Goal: Transaction & Acquisition: Purchase product/service

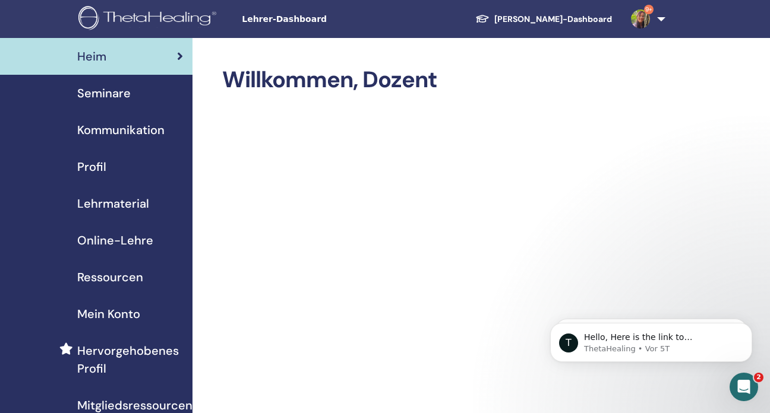
click at [553, 17] on link "Schüler-Dashboard" at bounding box center [544, 19] width 156 height 22
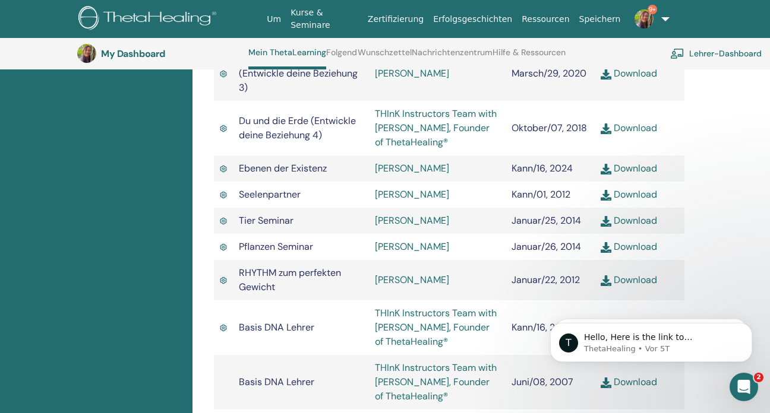
scroll to position [846, 0]
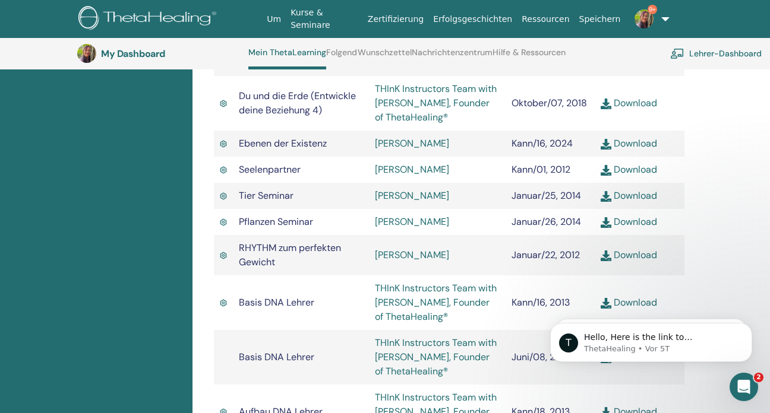
click at [428, 19] on link "Zertifizierung" at bounding box center [395, 19] width 65 height 22
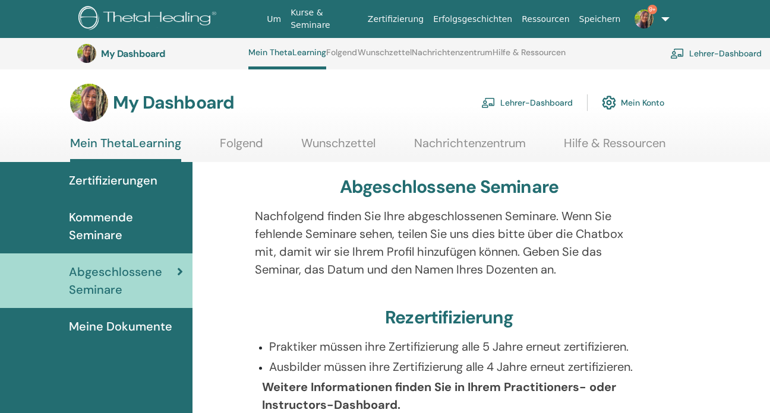
scroll to position [846, 0]
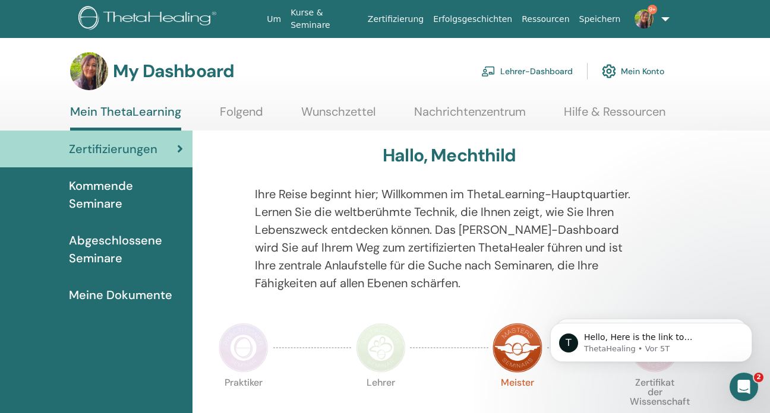
click at [515, 70] on link "Lehrer-Dashboard" at bounding box center [526, 71] width 91 height 26
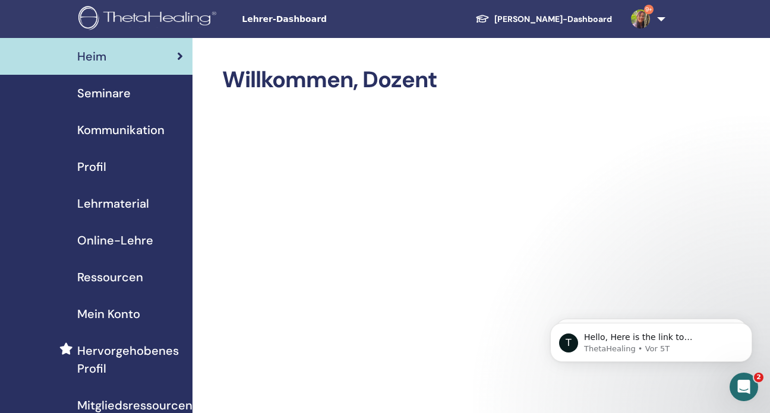
click at [109, 90] on span "Seminare" at bounding box center [103, 93] width 53 height 18
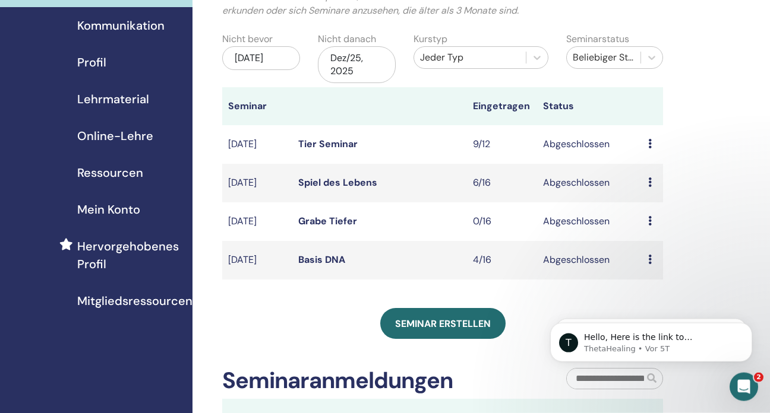
scroll to position [251, 0]
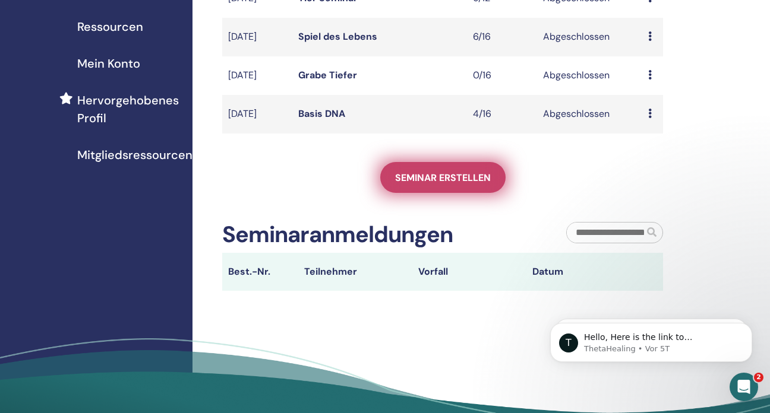
click at [419, 179] on span "Seminar erstellen" at bounding box center [443, 178] width 96 height 12
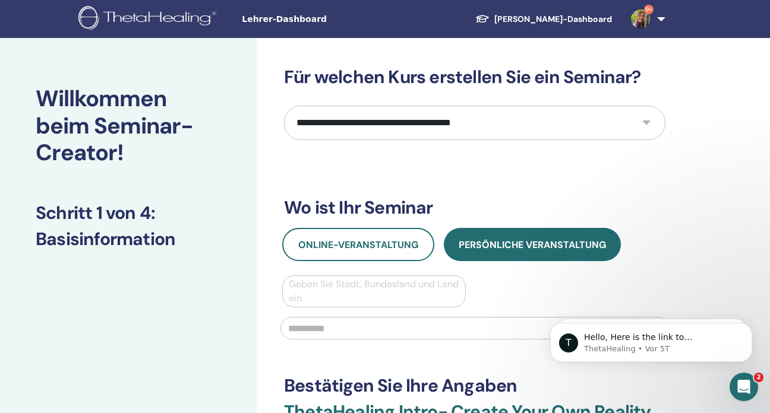
click at [284, 106] on select "**********" at bounding box center [474, 123] width 381 height 34
select select "****"
click option "**********" at bounding box center [0, 0] width 0 height 0
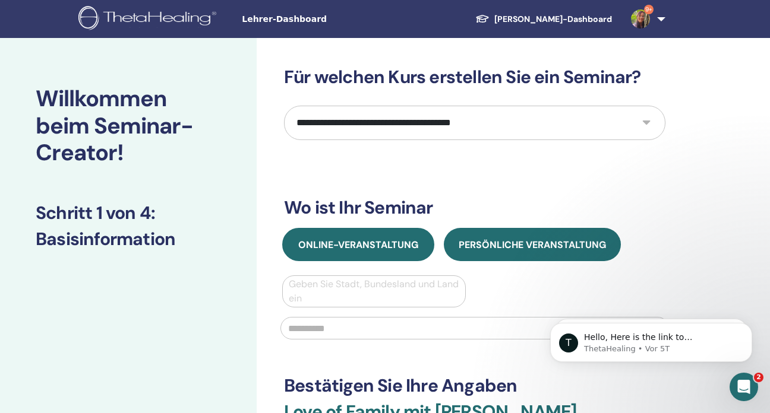
click at [325, 248] on span "Online-Veranstaltung" at bounding box center [358, 245] width 120 height 12
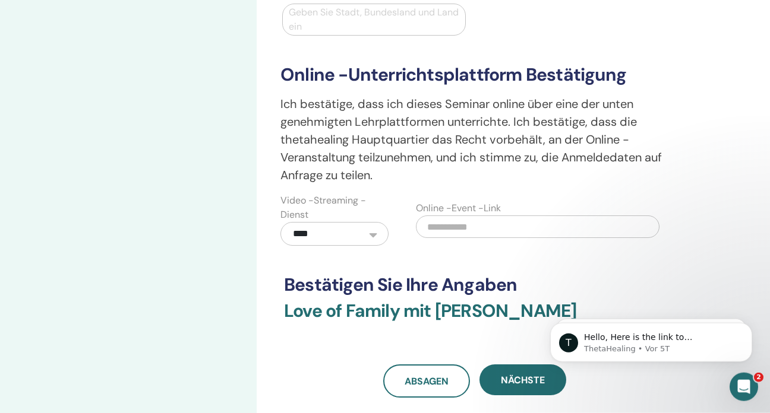
scroll to position [314, 0]
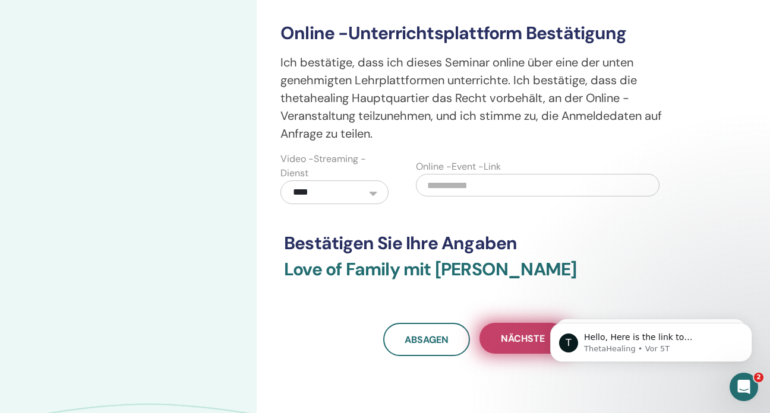
click at [512, 334] on span "Nächste" at bounding box center [523, 339] width 44 height 12
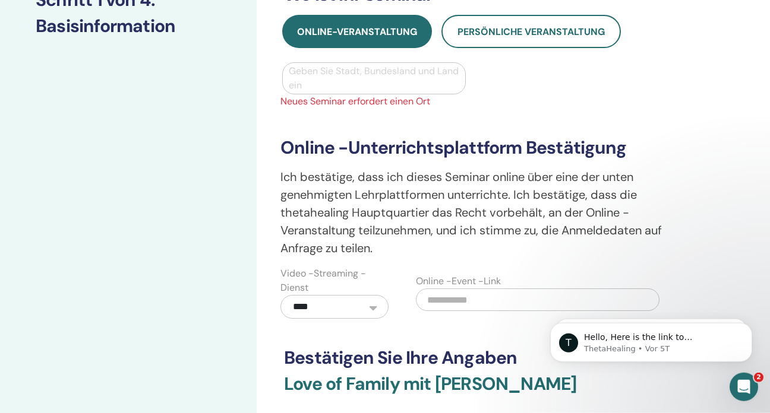
scroll to position [188, 0]
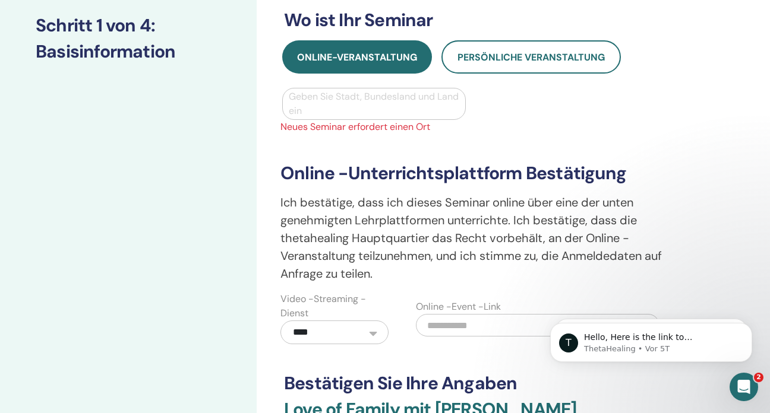
click at [311, 100] on div at bounding box center [374, 104] width 170 height 17
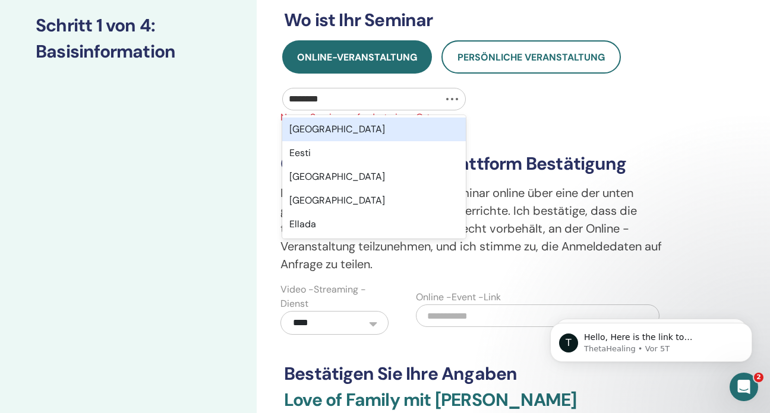
type input "*********"
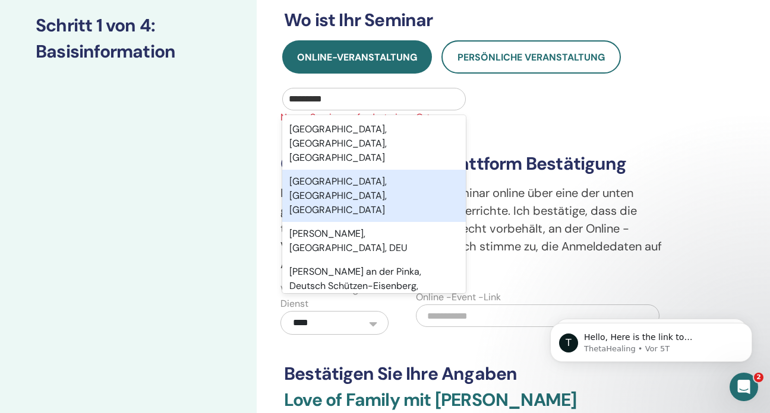
click at [338, 170] on div "Eisenberg, Rheinland-Pfalz, DEU" at bounding box center [373, 196] width 183 height 52
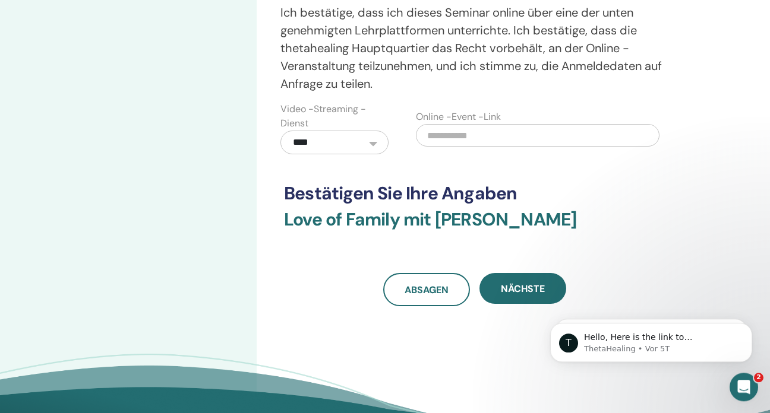
scroll to position [376, 0]
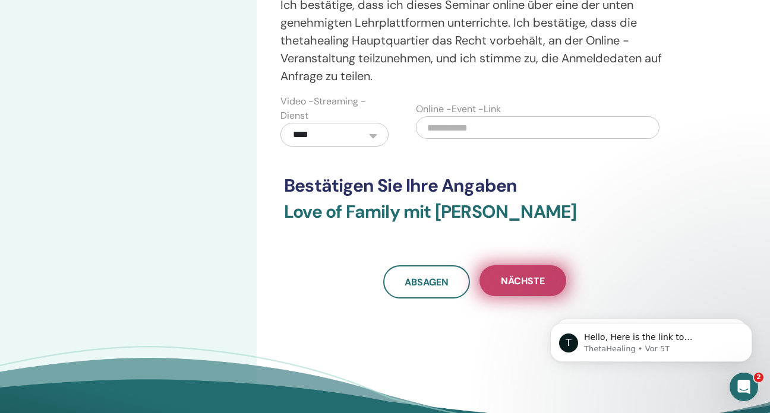
click at [511, 272] on button "Nächste" at bounding box center [522, 280] width 87 height 31
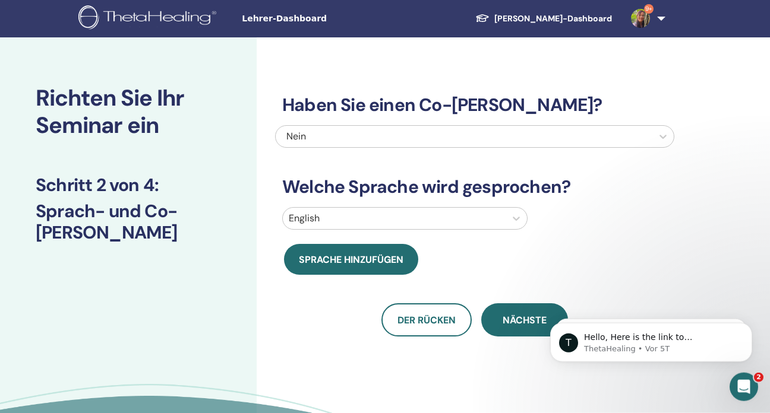
scroll to position [0, 0]
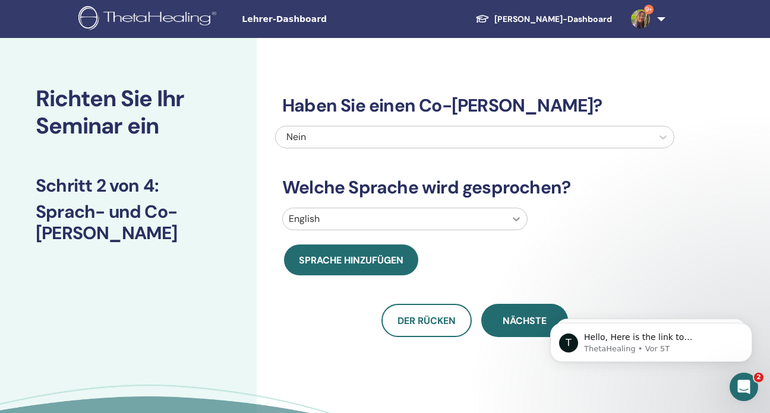
click at [515, 221] on icon at bounding box center [516, 219] width 12 height 12
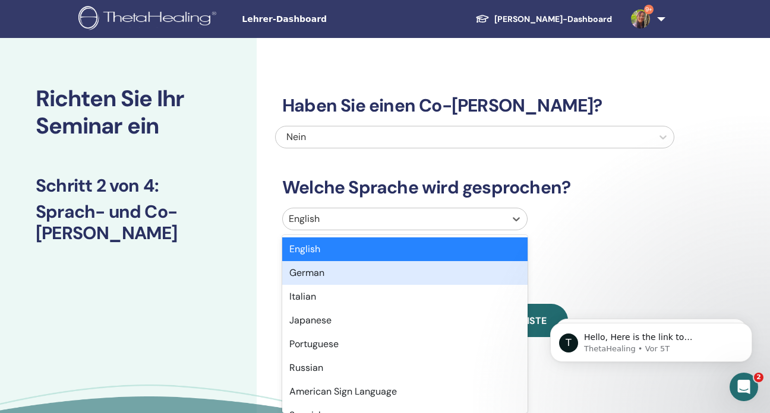
click at [325, 272] on div "German" at bounding box center [404, 273] width 245 height 24
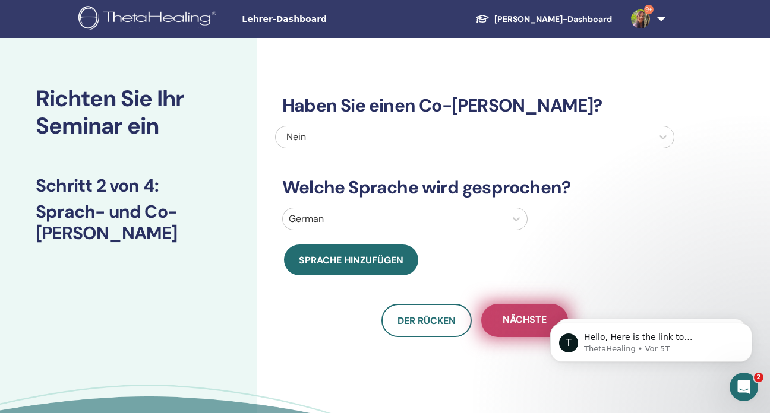
click at [516, 317] on span "Nächste" at bounding box center [524, 321] width 44 height 15
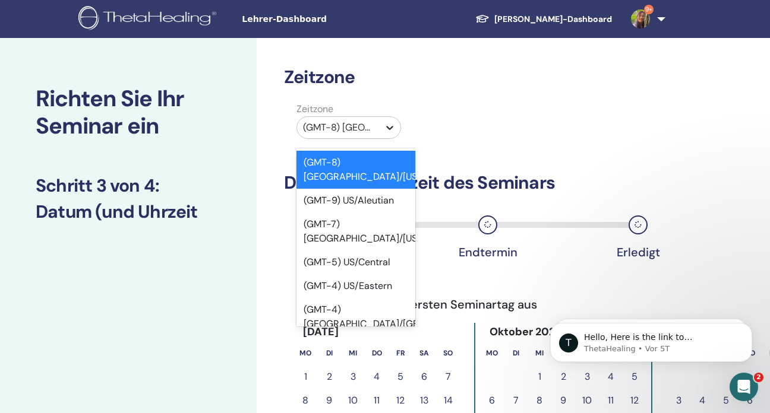
click at [390, 129] on icon at bounding box center [390, 128] width 12 height 12
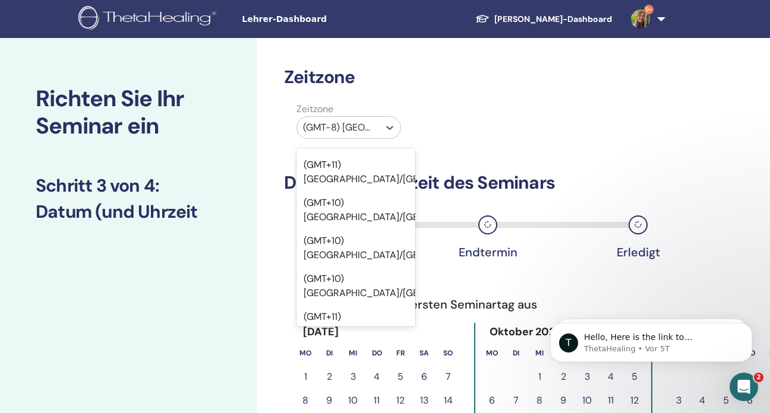
scroll to position [14600, 0]
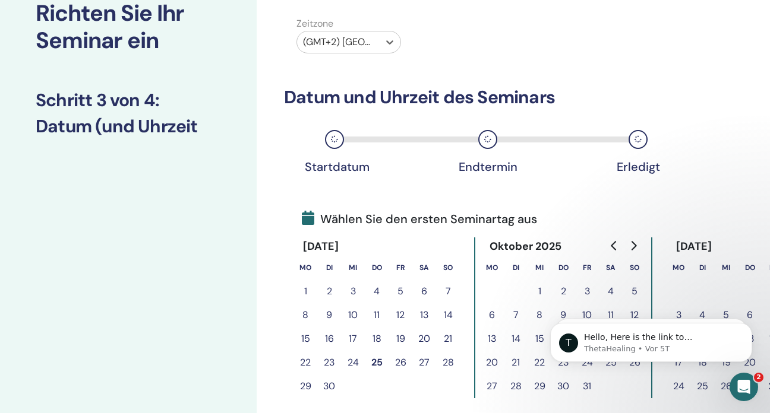
scroll to position [125, 0]
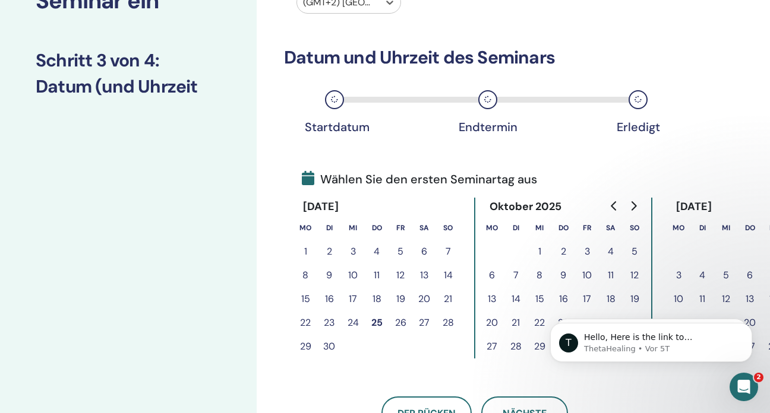
click at [609, 274] on button "11" at bounding box center [611, 276] width 24 height 24
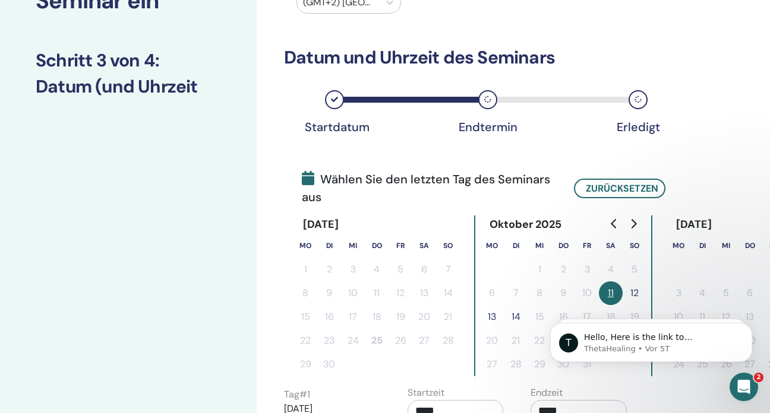
click at [631, 289] on button "12" at bounding box center [634, 293] width 24 height 24
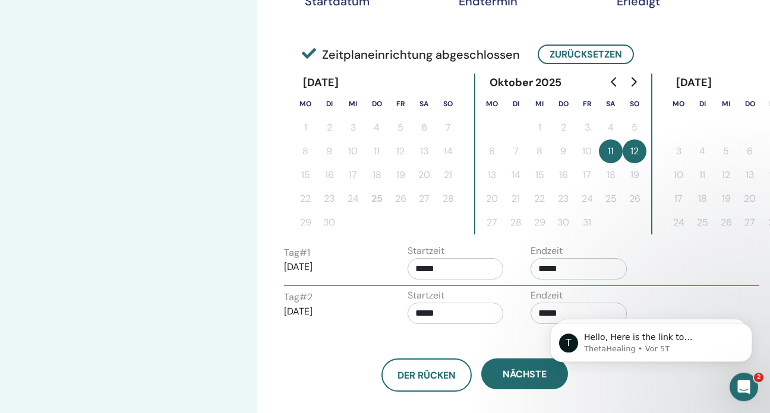
scroll to position [314, 0]
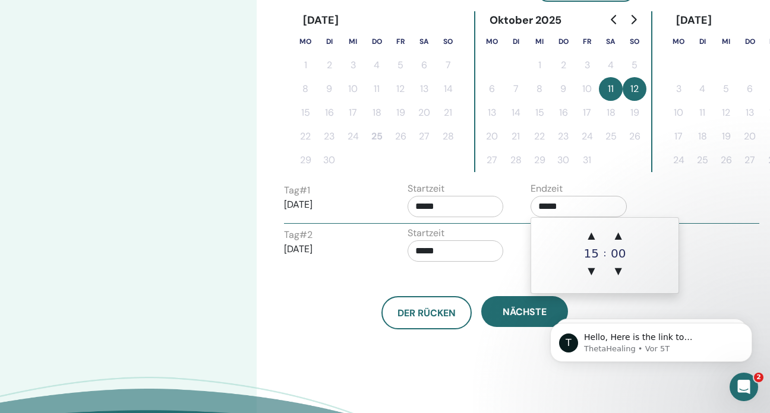
click at [556, 208] on input "*****" at bounding box center [578, 206] width 96 height 21
click at [586, 234] on span "▲" at bounding box center [591, 236] width 24 height 24
type input "*****"
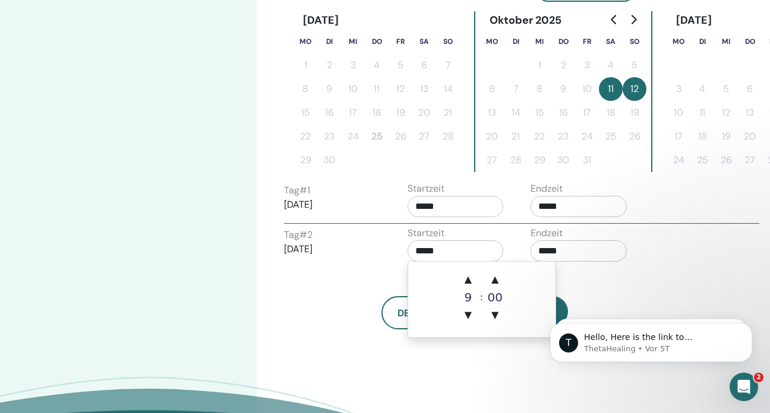
click at [459, 249] on input "*****" at bounding box center [455, 251] width 96 height 21
click at [567, 252] on input "*****" at bounding box center [578, 251] width 96 height 21
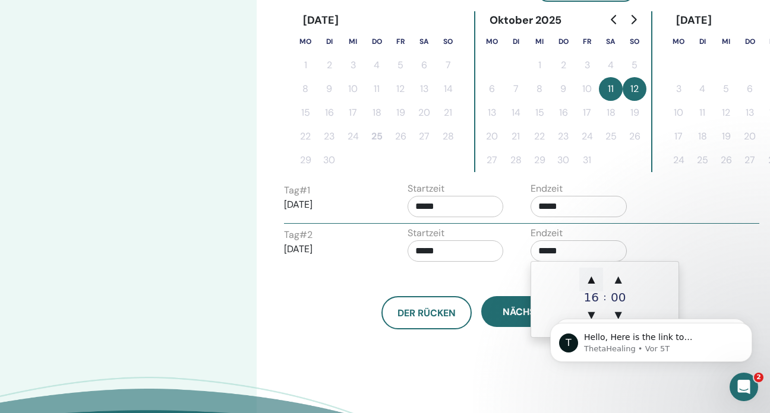
click at [592, 277] on span "▲" at bounding box center [591, 280] width 24 height 24
click at [591, 277] on span "▲" at bounding box center [591, 280] width 24 height 24
type input "*****"
click at [488, 273] on div "Der Rücken Nächste" at bounding box center [474, 299] width 399 height 62
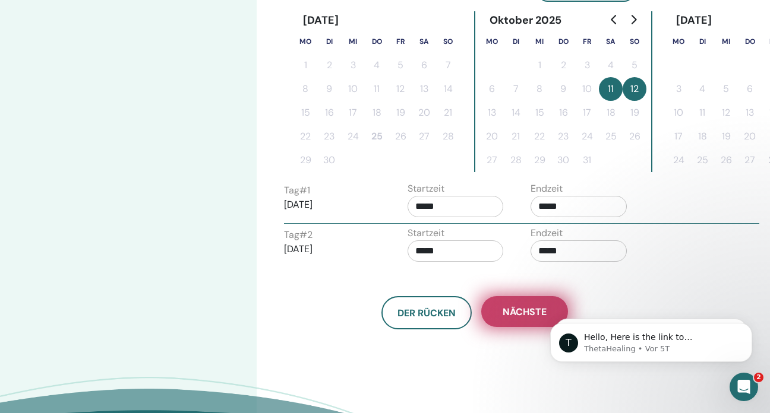
click at [517, 314] on span "Nächste" at bounding box center [524, 312] width 44 height 12
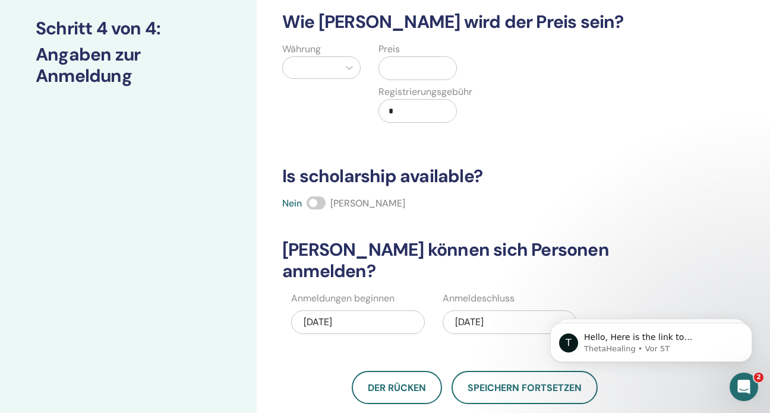
scroll to position [157, 0]
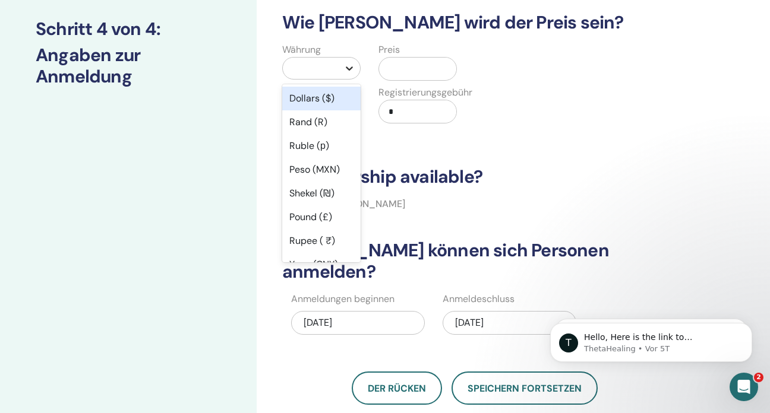
click at [353, 70] on icon at bounding box center [349, 68] width 12 height 12
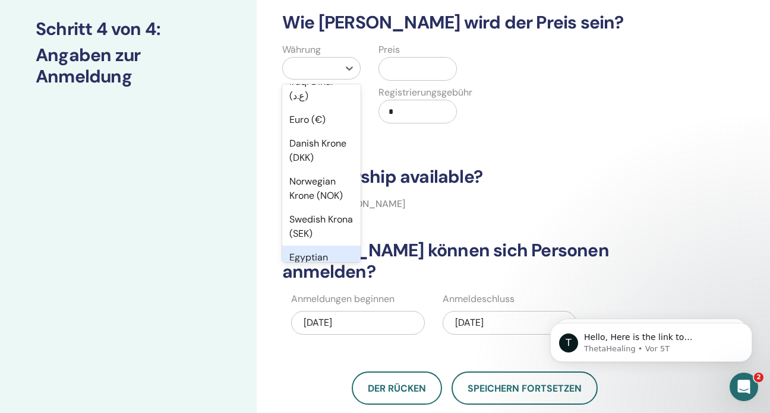
scroll to position [1140, 0]
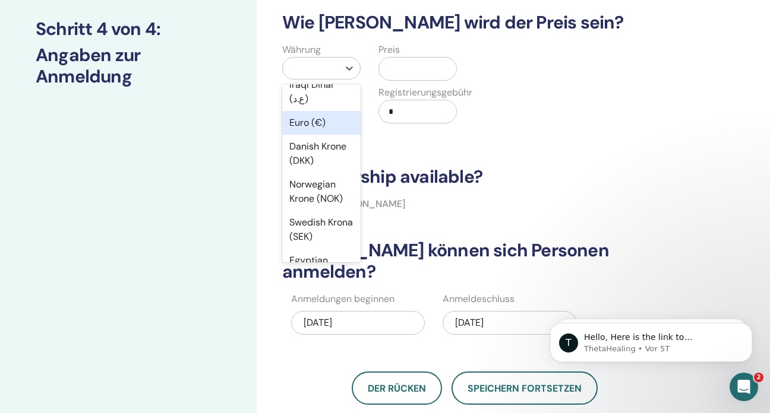
click at [308, 124] on div "Euro (€)" at bounding box center [321, 123] width 78 height 24
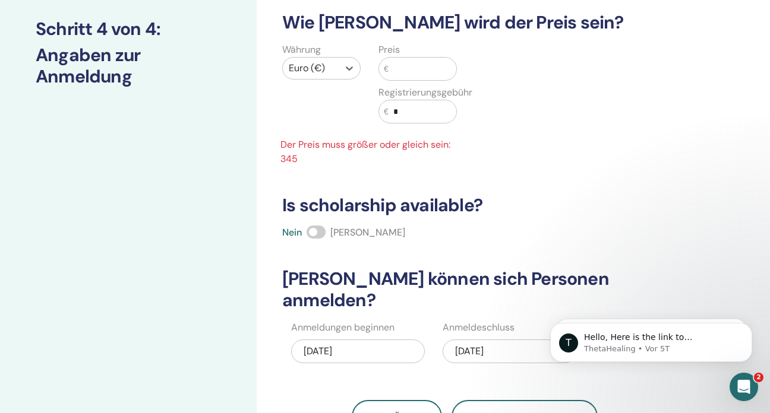
click at [406, 71] on input "text" at bounding box center [422, 69] width 68 height 23
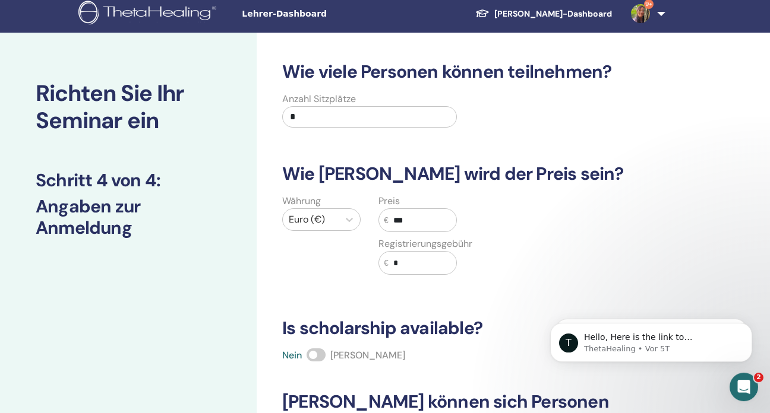
scroll to position [0, 0]
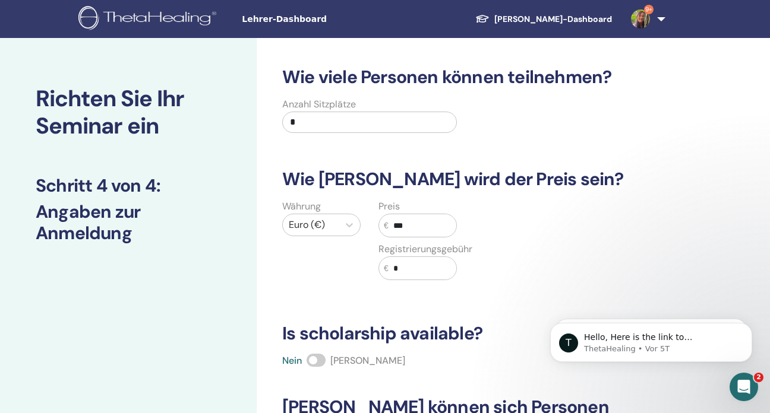
type input "***"
click at [304, 122] on input "*" at bounding box center [369, 122] width 175 height 21
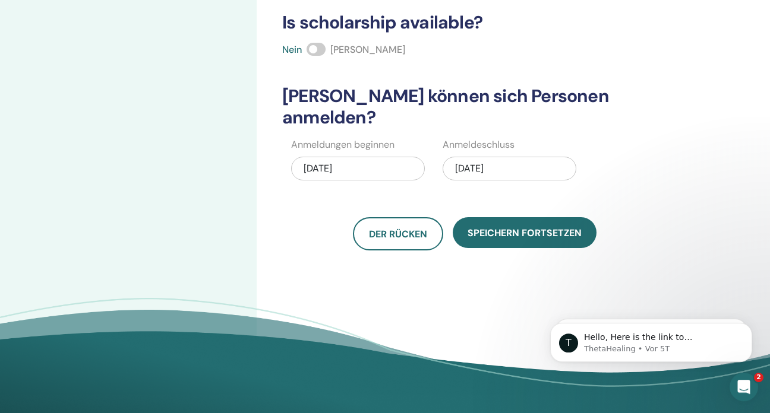
scroll to position [314, 0]
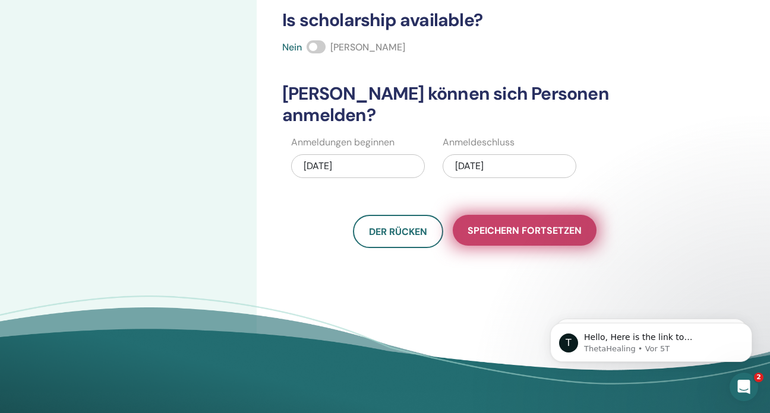
type input "**"
click at [514, 224] on span "Speichern fortsetzen" at bounding box center [524, 230] width 114 height 12
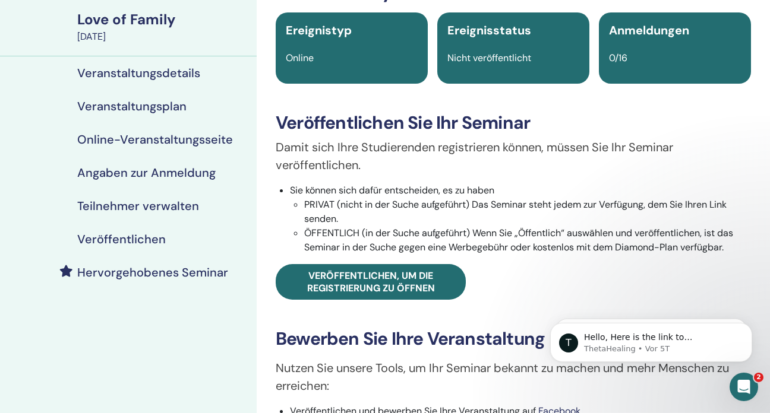
scroll to position [62, 0]
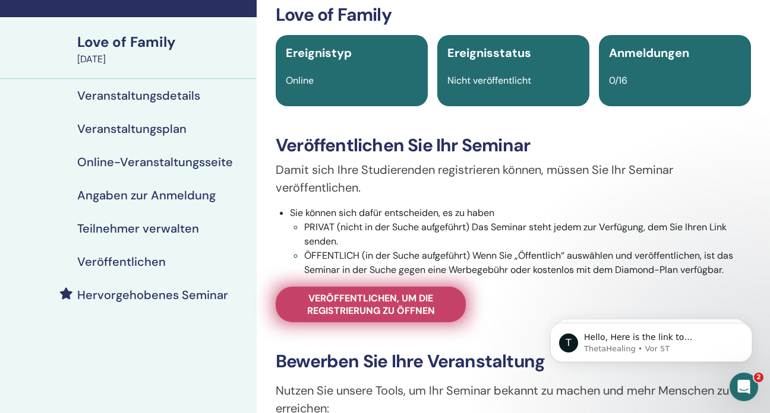
click at [353, 299] on span "Veröffentlichen, um die Registrierung zu öffnen" at bounding box center [370, 304] width 160 height 25
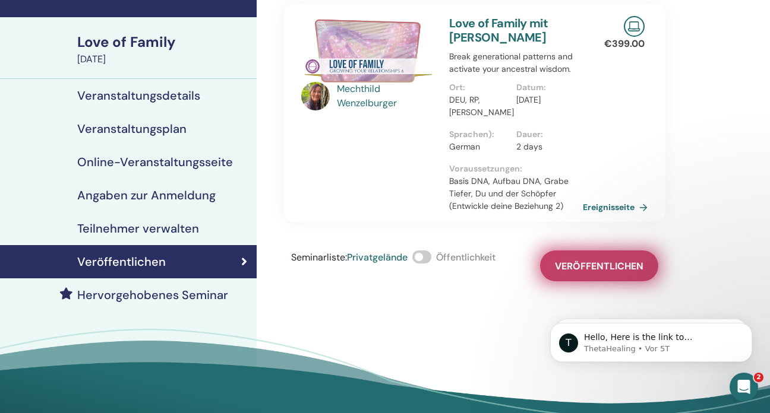
click at [569, 273] on span "Veröffentlichen" at bounding box center [599, 266] width 88 height 12
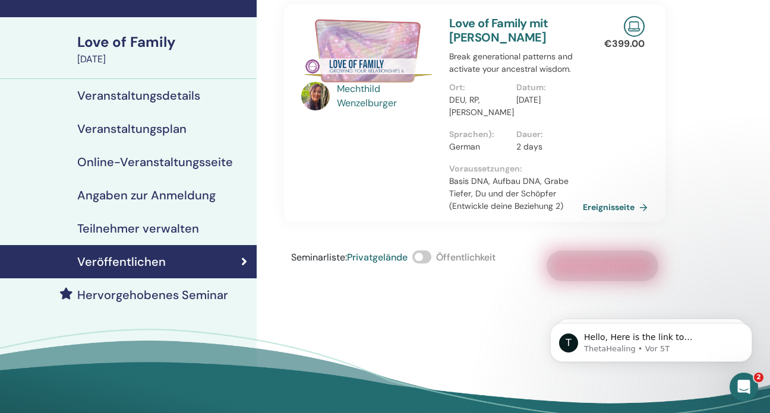
drag, startPoint x: 426, startPoint y: 267, endPoint x: 440, endPoint y: 280, distance: 18.9
click at [427, 264] on span at bounding box center [421, 257] width 19 height 13
drag, startPoint x: 422, startPoint y: 270, endPoint x: 460, endPoint y: 277, distance: 38.6
click at [460, 277] on div "Seminarliste : Privatgelände Öffentlichkeit" at bounding box center [393, 266] width 204 height 31
click at [422, 264] on span at bounding box center [421, 257] width 19 height 13
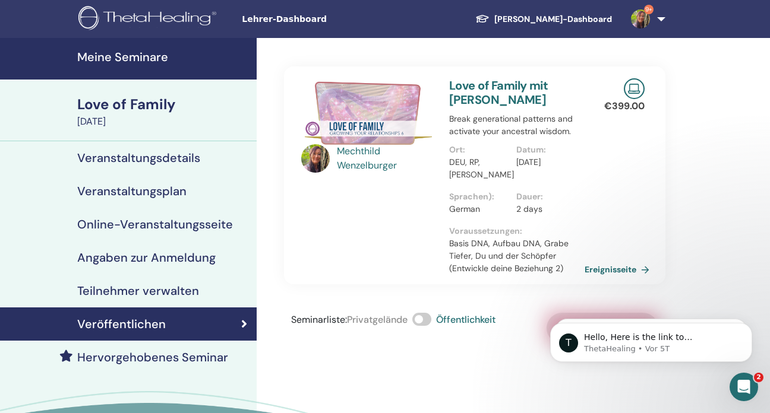
click at [628, 279] on link "Ereignisseite" at bounding box center [618, 270] width 69 height 18
click at [165, 355] on h4 "Hervorgehobenes Seminar" at bounding box center [152, 357] width 151 height 14
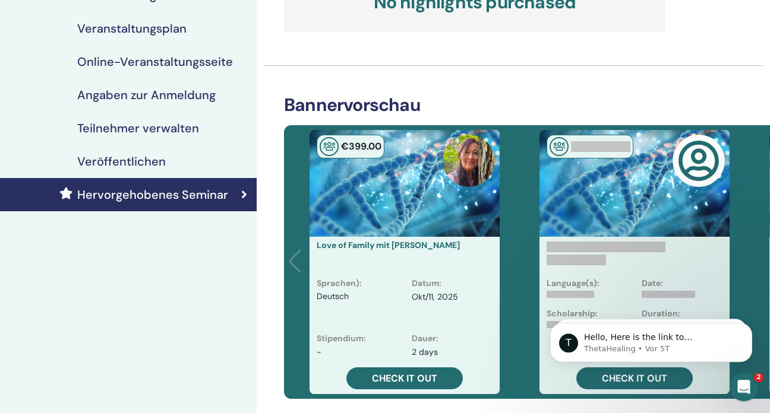
scroll to position [188, 0]
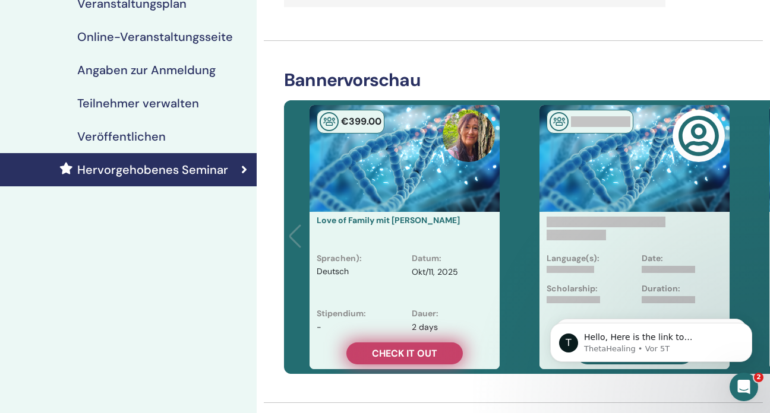
click at [397, 349] on span "Check it out" at bounding box center [404, 353] width 65 height 12
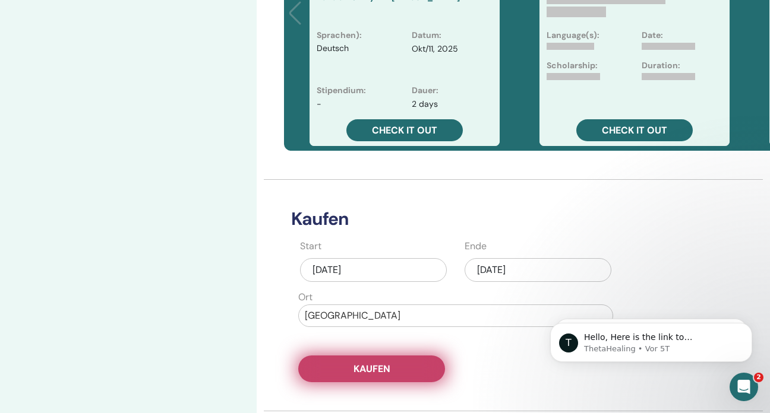
scroll to position [376, 0]
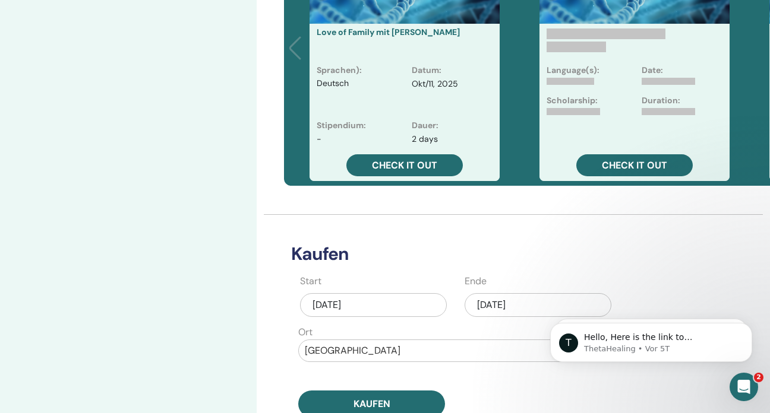
click at [536, 298] on div "Sep/25, 2025" at bounding box center [537, 305] width 147 height 24
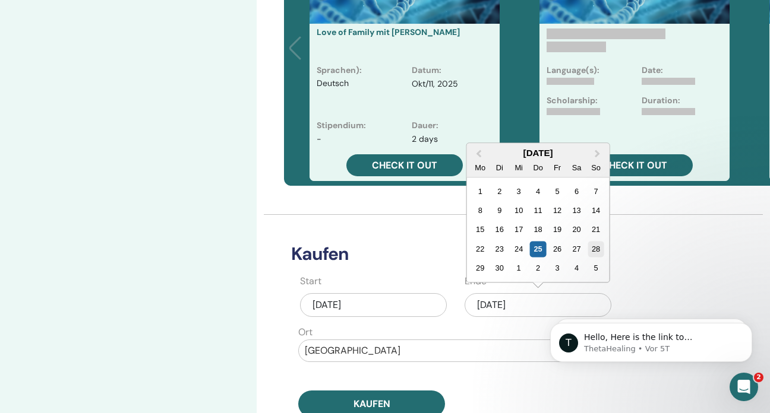
click at [591, 244] on div "28" at bounding box center [595, 249] width 16 height 16
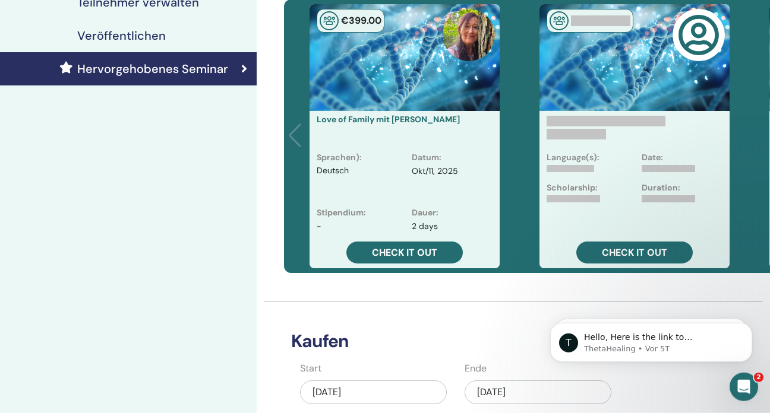
scroll to position [251, 0]
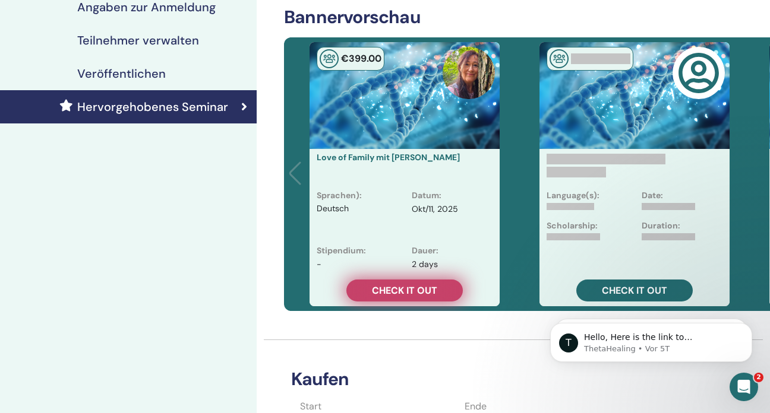
click at [400, 291] on span "Check it out" at bounding box center [404, 290] width 65 height 12
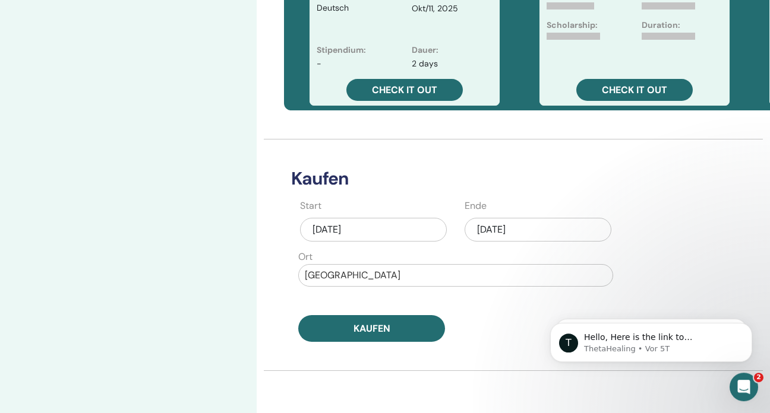
scroll to position [439, 0]
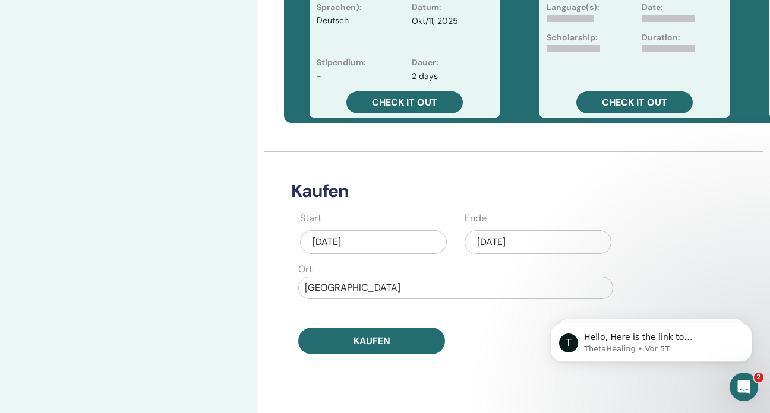
click at [483, 243] on div "Sep/28, 2025" at bounding box center [537, 242] width 147 height 24
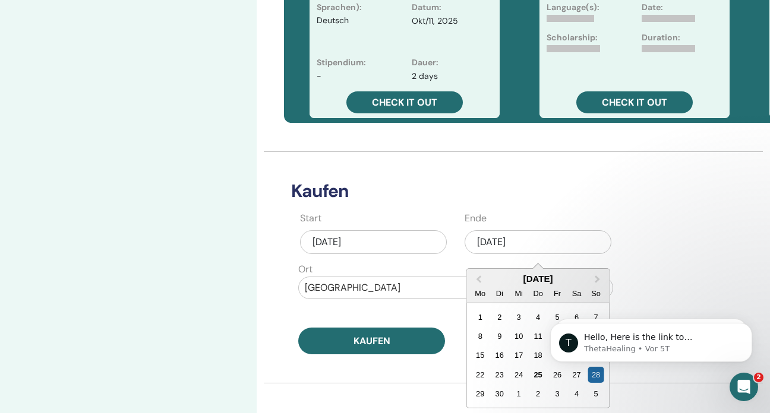
click at [590, 303] on html "T Hello, Here is the link to Vianna's upcoming schedule. thetahealingevents.com…" at bounding box center [651, 300] width 238 height 5
click at [479, 391] on div "29" at bounding box center [480, 394] width 16 height 16
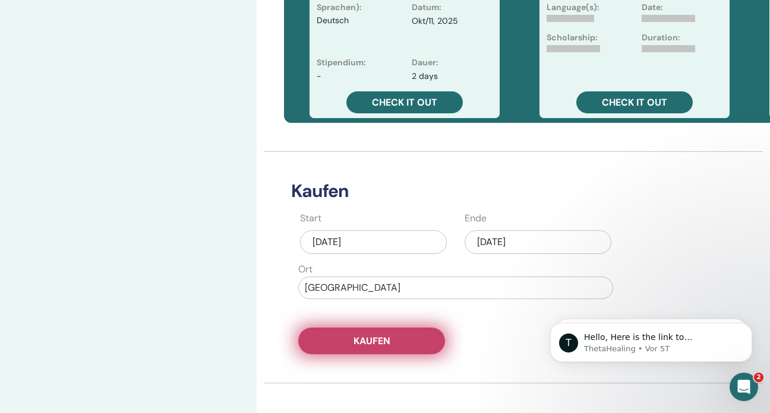
click at [384, 338] on span "Kaufen" at bounding box center [371, 341] width 37 height 12
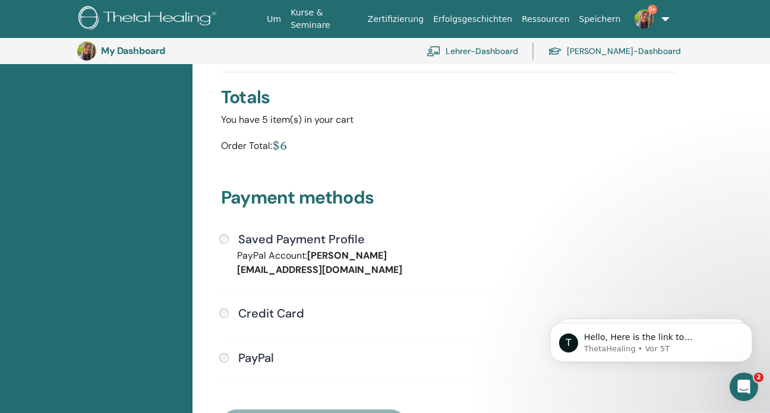
scroll to position [214, 0]
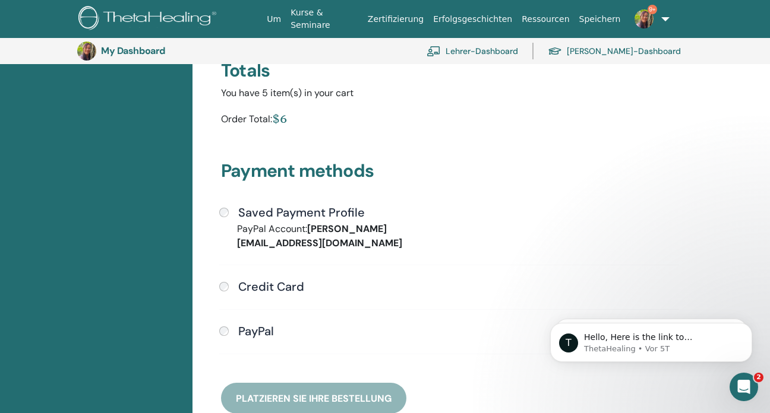
click at [266, 324] on h4 "PayPal" at bounding box center [256, 331] width 36 height 14
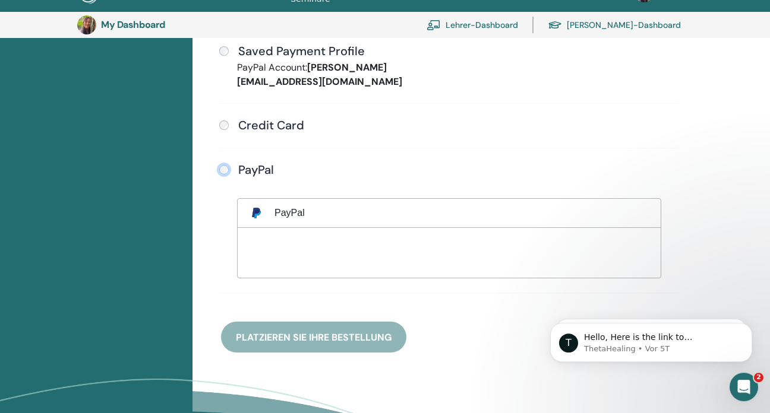
scroll to position [402, 0]
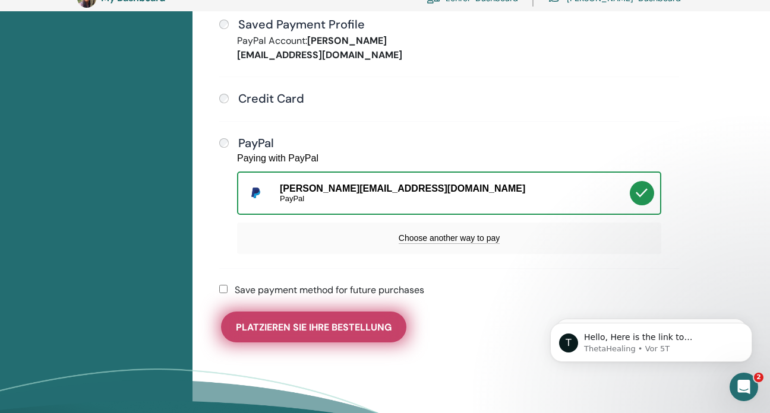
click at [327, 321] on span "Platzieren Sie Ihre Bestellung" at bounding box center [314, 327] width 156 height 12
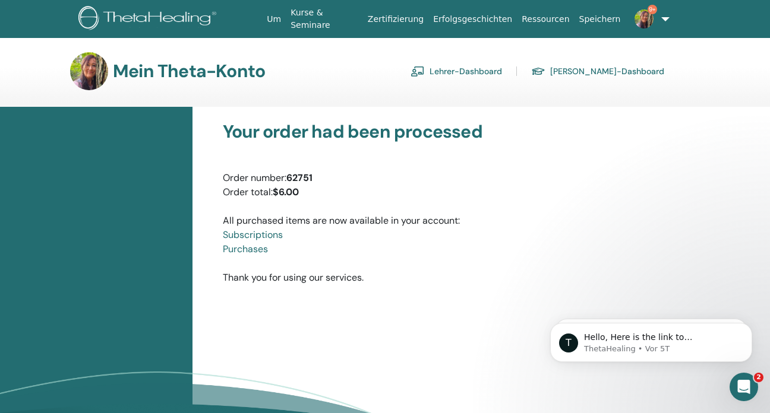
click at [640, 18] on img at bounding box center [643, 19] width 19 height 19
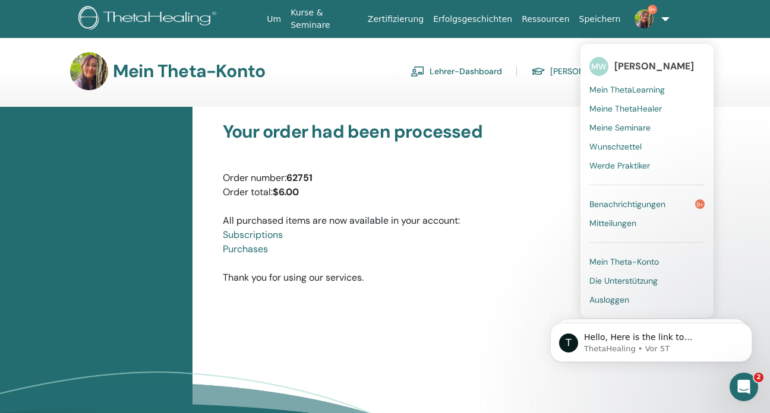
click at [596, 298] on html "T Hello, Here is the link to [PERSON_NAME]'s upcoming schedule. [DOMAIN_NAME] T…" at bounding box center [651, 300] width 238 height 5
click at [609, 300] on html "T Hello, Here is the link to [PERSON_NAME]'s upcoming schedule. [DOMAIN_NAME] T…" at bounding box center [651, 300] width 238 height 5
